Goal: Task Accomplishment & Management: Complete application form

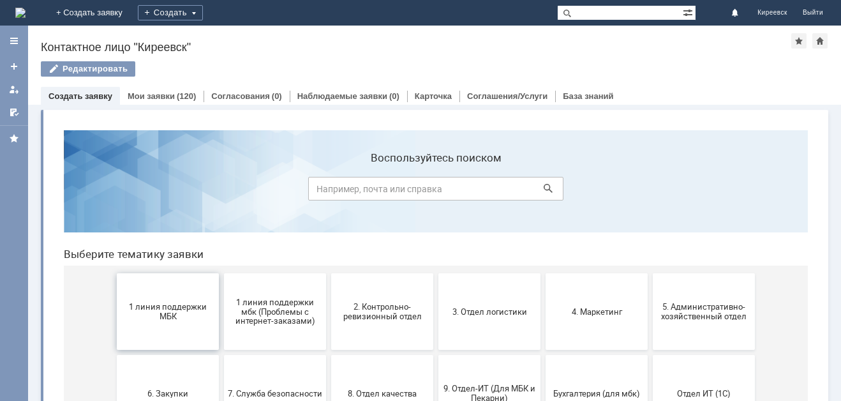
click at [151, 310] on span "1 линия поддержки МБК" at bounding box center [168, 311] width 94 height 19
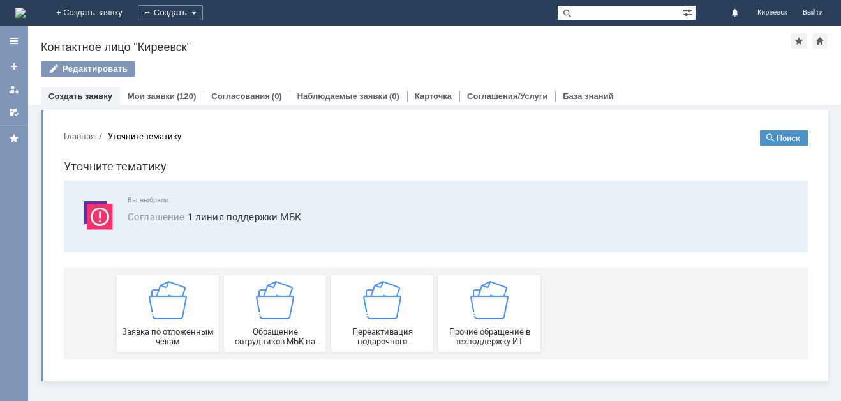
click at [151, 310] on img at bounding box center [168, 300] width 38 height 38
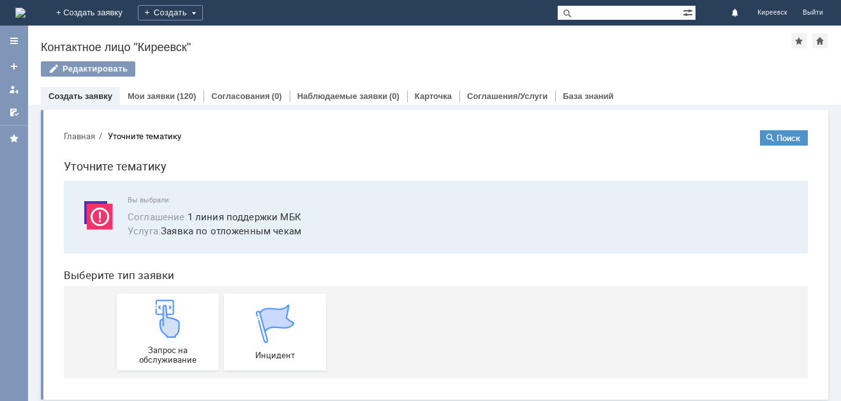
click at [151, 310] on img at bounding box center [168, 318] width 38 height 38
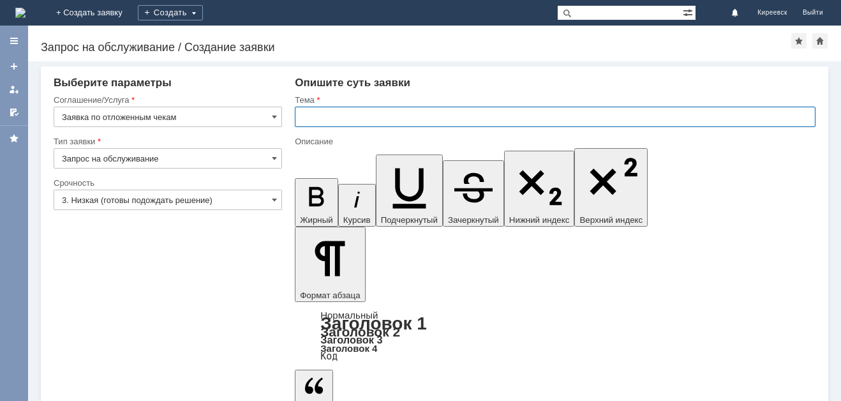
click at [316, 122] on input "text" at bounding box center [555, 117] width 521 height 20
type input "МБК Киреевск. Отложенные чеки"
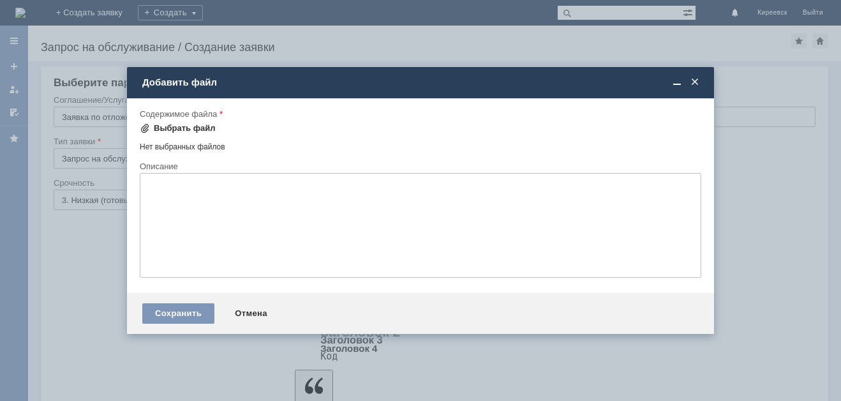
click at [192, 130] on div "Выбрать файл" at bounding box center [185, 128] width 62 height 10
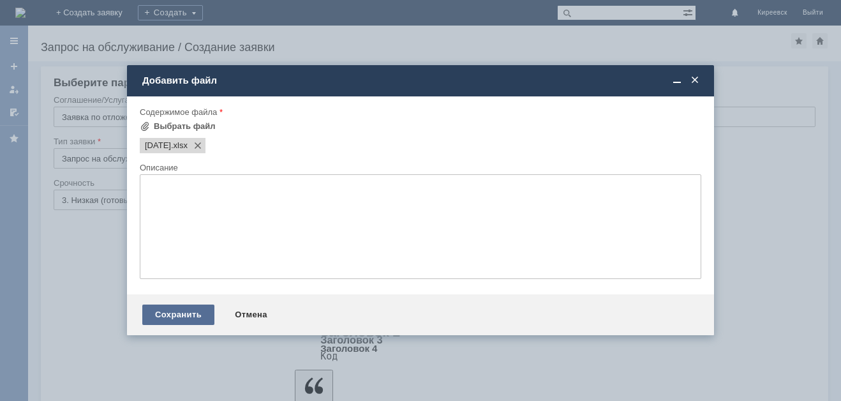
click at [179, 313] on div "Сохранить" at bounding box center [178, 314] width 72 height 20
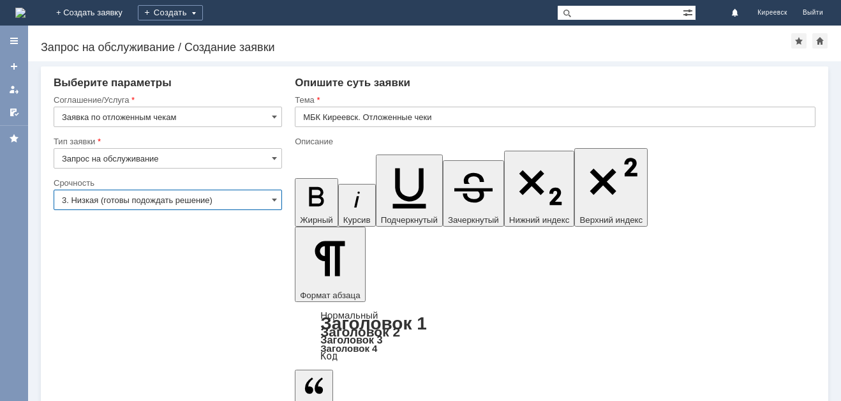
click at [131, 200] on input "3. Низкая (готовы подождать решение)" at bounding box center [168, 199] width 228 height 20
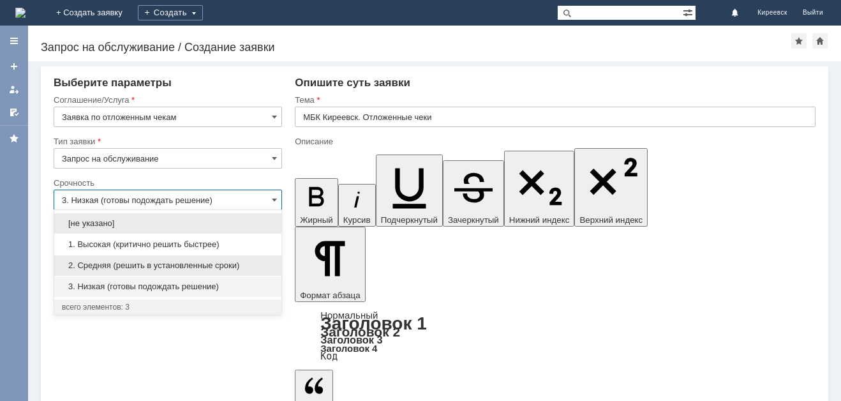
click at [127, 263] on span "2. Средняя (решить в установленные сроки)" at bounding box center [168, 265] width 212 height 10
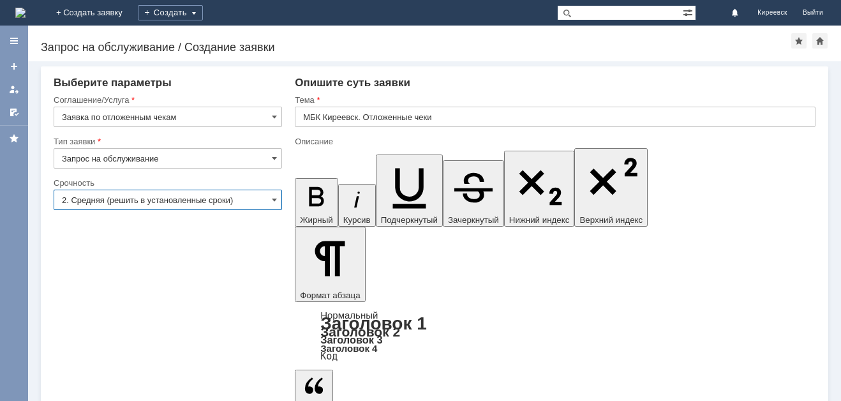
type input "2. Средняя (решить в установленные сроки)"
